Goal: Task Accomplishment & Management: Complete application form

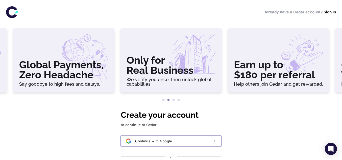
click at [155, 137] on button "Continue with Google" at bounding box center [171, 141] width 101 height 11
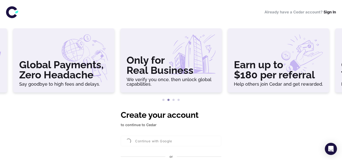
click at [155, 137] on div "Continue with Google" at bounding box center [171, 141] width 101 height 11
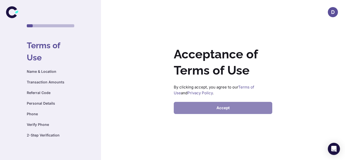
click at [265, 111] on button "Accept" at bounding box center [223, 108] width 98 height 12
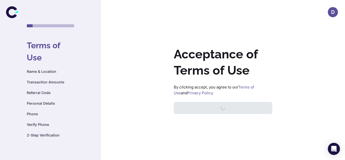
click at [263, 108] on div "Accept" at bounding box center [223, 108] width 98 height 12
